Goal: Task Accomplishment & Management: Complete application form

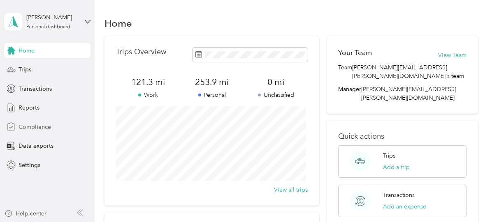
click at [50, 128] on span "Compliance" at bounding box center [35, 127] width 32 height 9
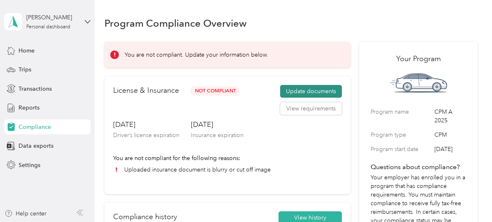
click at [326, 93] on button "Update documents" at bounding box center [311, 91] width 62 height 13
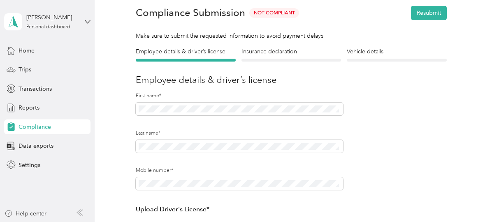
scroll to position [38, 0]
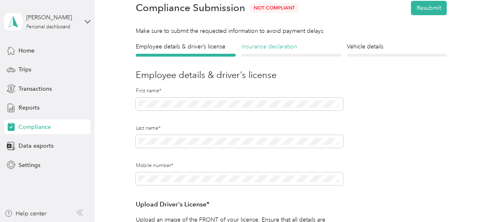
click at [273, 47] on h4 "Insurance declaration" at bounding box center [291, 46] width 100 height 9
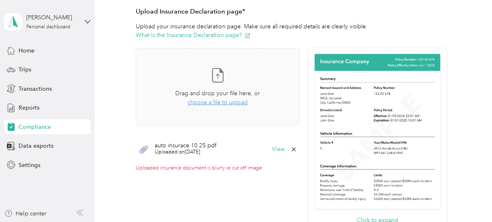
scroll to position [187, 0]
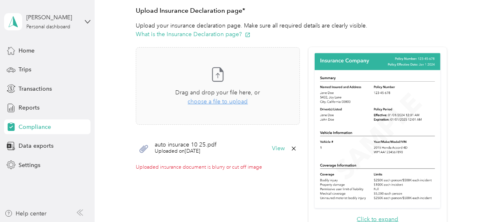
click at [292, 148] on icon at bounding box center [294, 149] width 4 height 4
click at [273, 154] on button "Yes" at bounding box center [271, 154] width 16 height 13
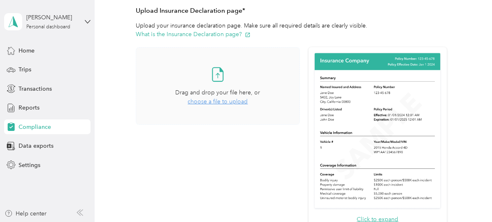
click at [230, 101] on span "choose a file to upload" at bounding box center [218, 101] width 60 height 7
click at [212, 104] on span "choose a file to upload" at bounding box center [218, 101] width 60 height 7
click at [216, 102] on span "choose a file to upload" at bounding box center [218, 101] width 60 height 7
click at [215, 102] on span "choose a file to upload" at bounding box center [218, 101] width 60 height 7
click at [239, 102] on span "choose a file to upload" at bounding box center [218, 101] width 60 height 7
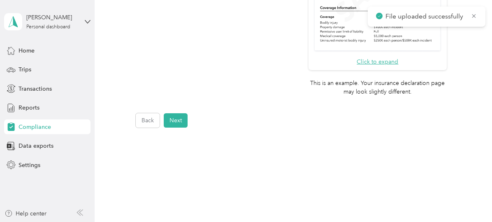
scroll to position [366, 0]
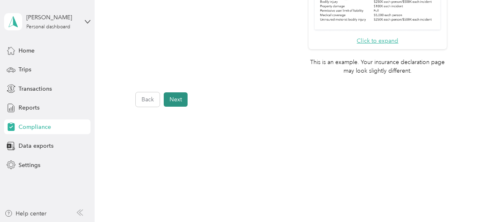
click at [179, 100] on button "Next" at bounding box center [176, 100] width 24 height 14
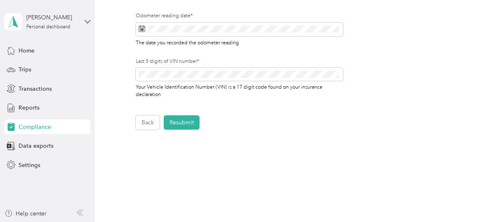
scroll to position [379, 0]
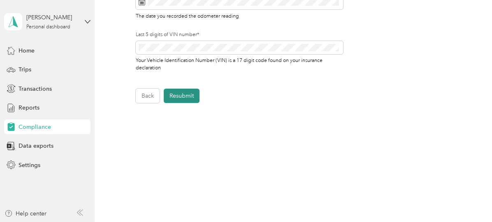
click at [197, 94] on button "Resubmit" at bounding box center [182, 96] width 36 height 14
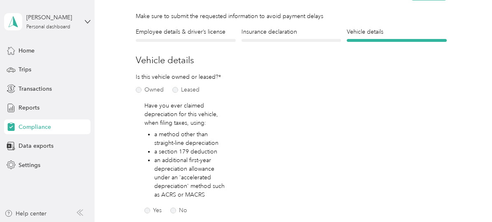
scroll to position [10, 0]
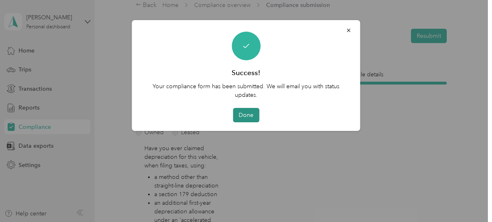
click at [251, 117] on button "Done" at bounding box center [246, 115] width 26 height 14
